Goal: Information Seeking & Learning: Learn about a topic

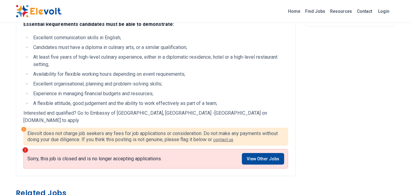
scroll to position [152, 0]
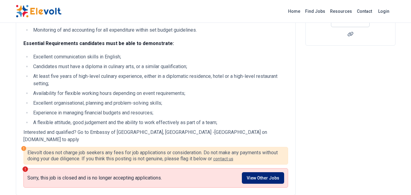
click at [278, 172] on link "View Other Jobs" at bounding box center [263, 178] width 42 height 12
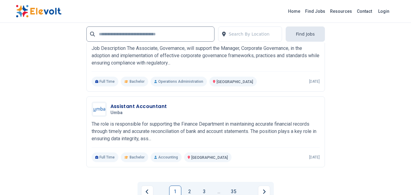
scroll to position [1310, 0]
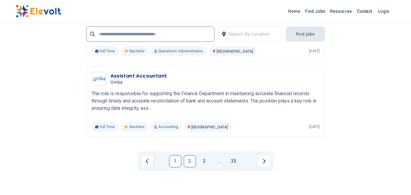
click at [187, 163] on link "2" at bounding box center [190, 161] width 12 height 12
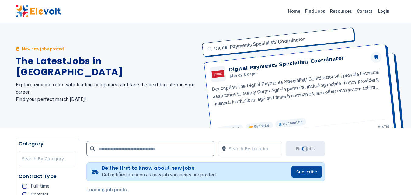
scroll to position [0, 0]
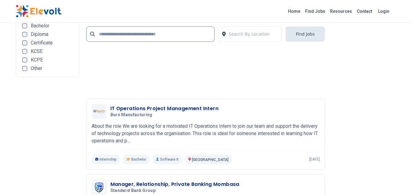
scroll to position [1553, 0]
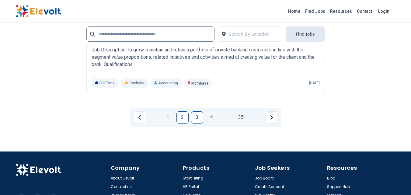
click at [194, 115] on link "3" at bounding box center [197, 117] width 12 height 12
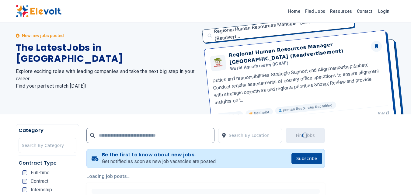
scroll to position [122, 0]
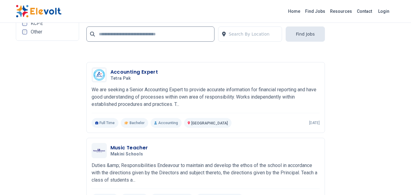
scroll to position [1431, 0]
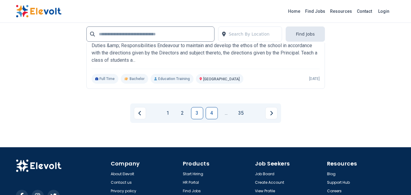
click at [211, 117] on link "4" at bounding box center [212, 113] width 12 height 12
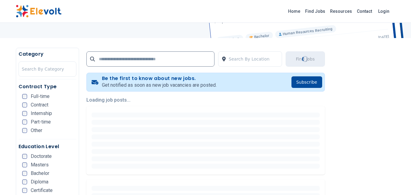
scroll to position [213, 0]
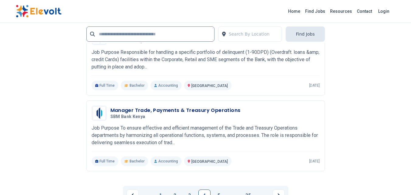
scroll to position [1461, 0]
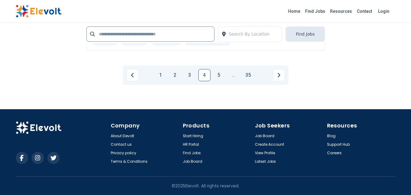
scroll to position [686, 0]
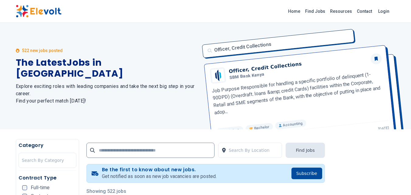
scroll to position [61, 0]
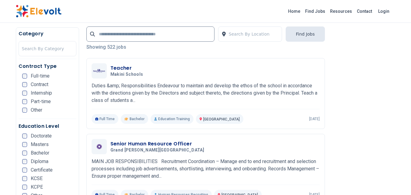
scroll to position [152, 0]
